Goal: Task Accomplishment & Management: Manage account settings

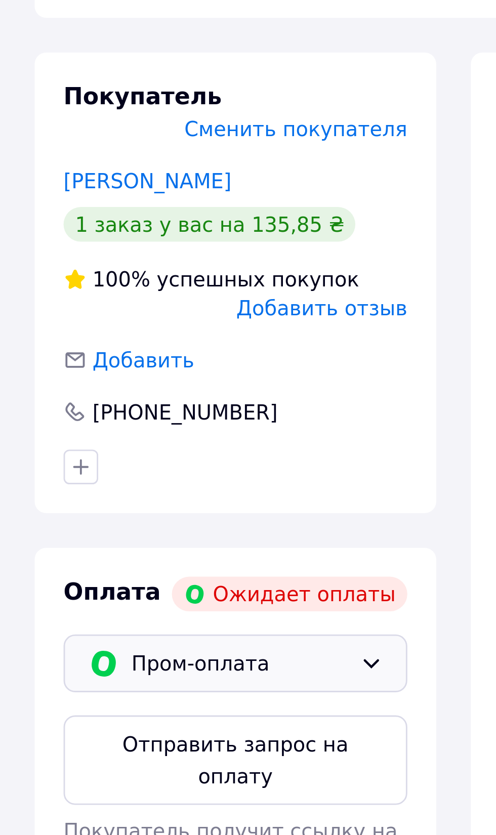
click at [98, 469] on span "Пром-оплата" at bounding box center [84, 474] width 76 height 11
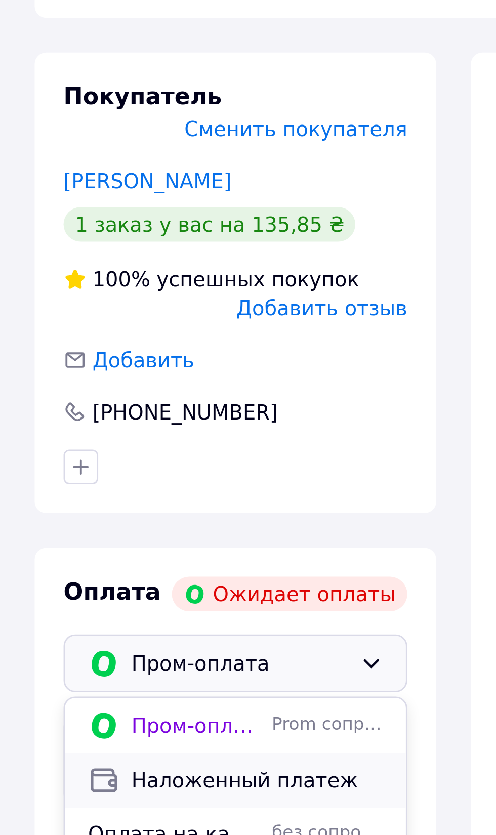
click at [88, 511] on span "Наложенный платеж" at bounding box center [90, 516] width 88 height 10
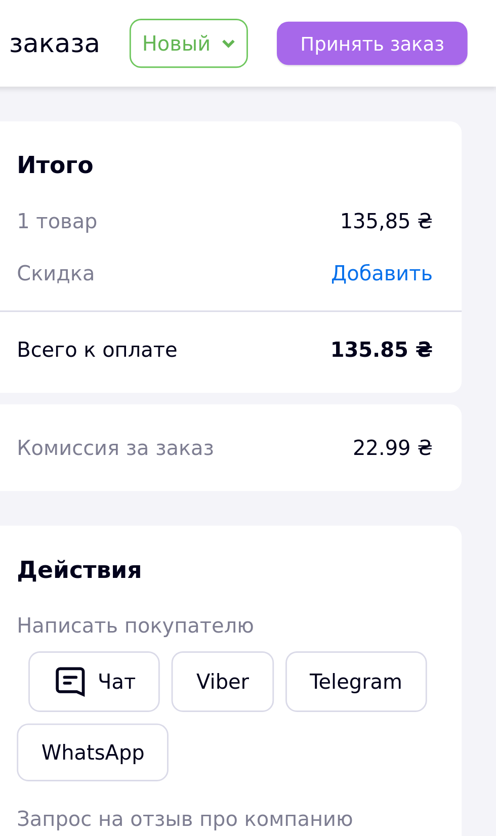
click at [467, 11] on button "Принять заказ" at bounding box center [452, 15] width 67 height 15
